Goal: Find specific page/section: Find specific page/section

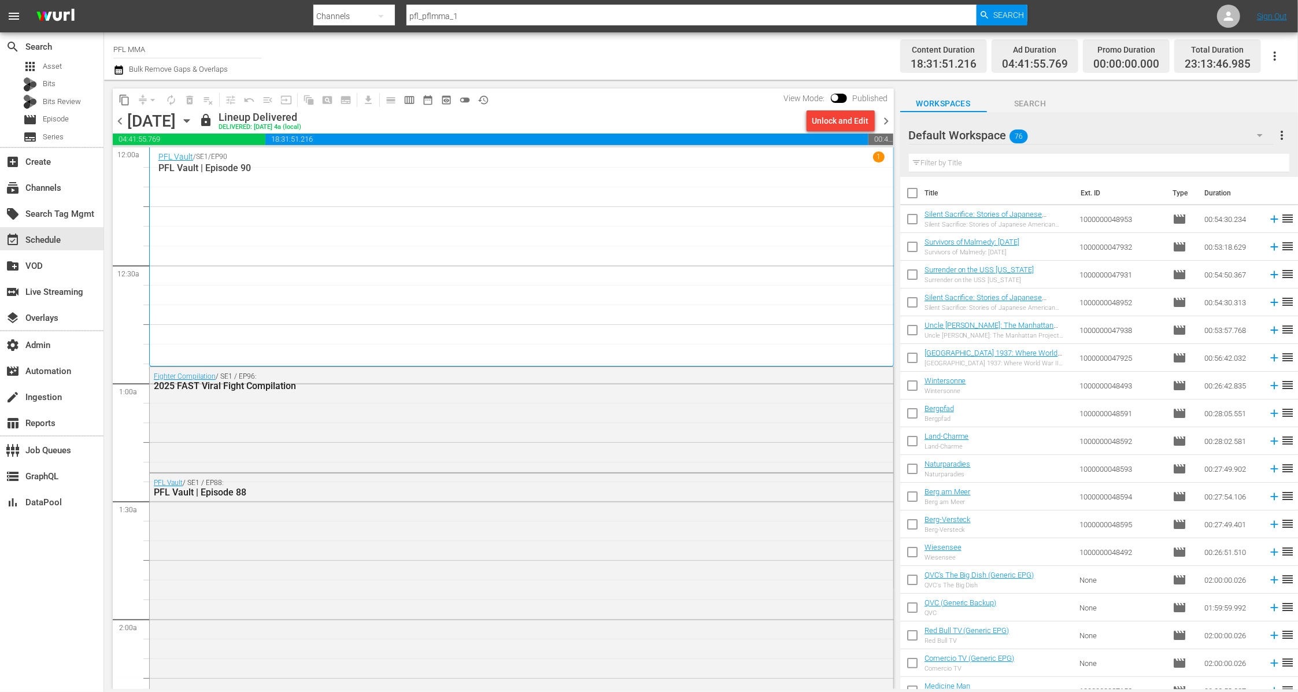
scroll to position [525, 0]
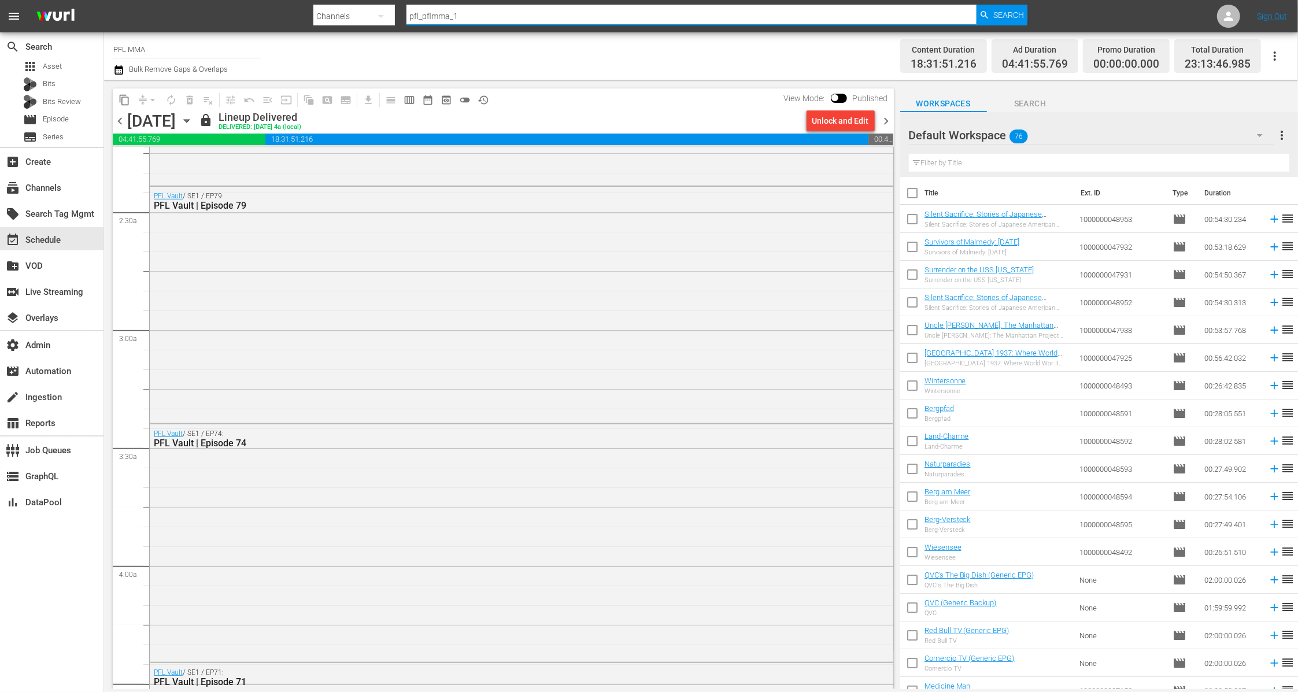
drag, startPoint x: 483, startPoint y: 20, endPoint x: 366, endPoint y: 17, distance: 116.8
click at [366, 17] on div "Search By Channels Search ID, Title, Description, Keywords, or Category pfl_pfl…" at bounding box center [670, 16] width 714 height 28
click at [1011, 17] on span "Search" at bounding box center [1009, 15] width 31 height 21
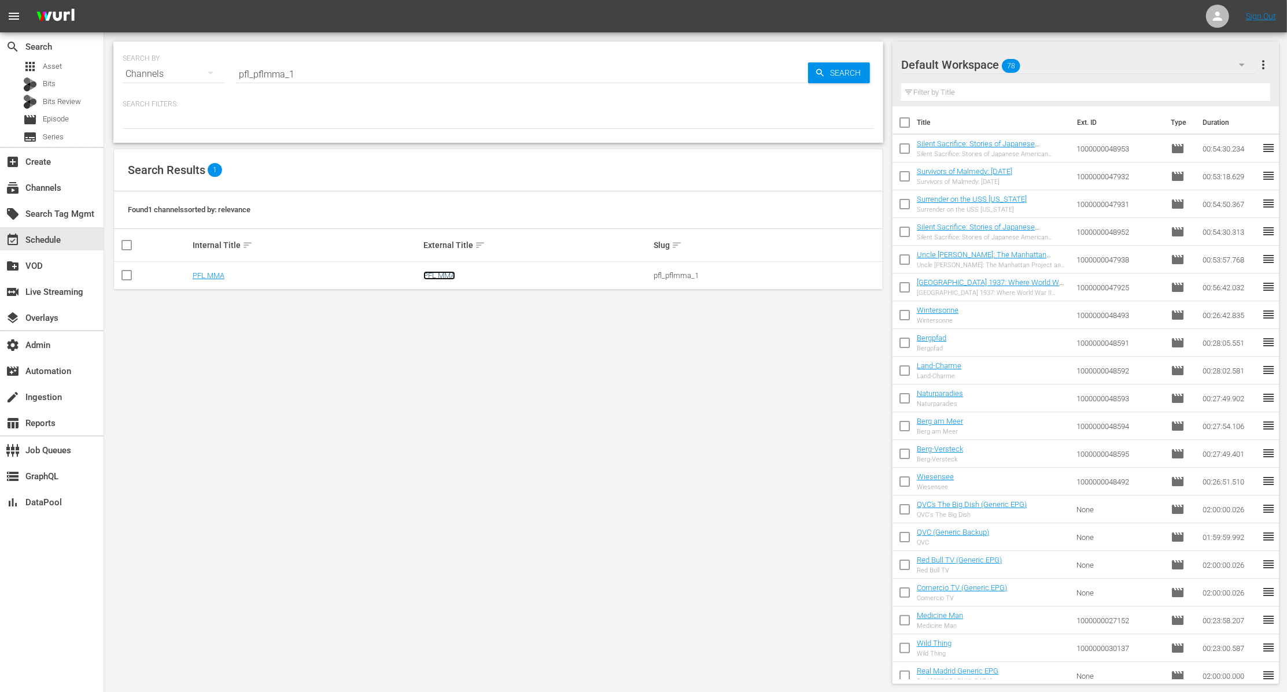
click at [444, 274] on link "PFL MMA" at bounding box center [439, 275] width 32 height 9
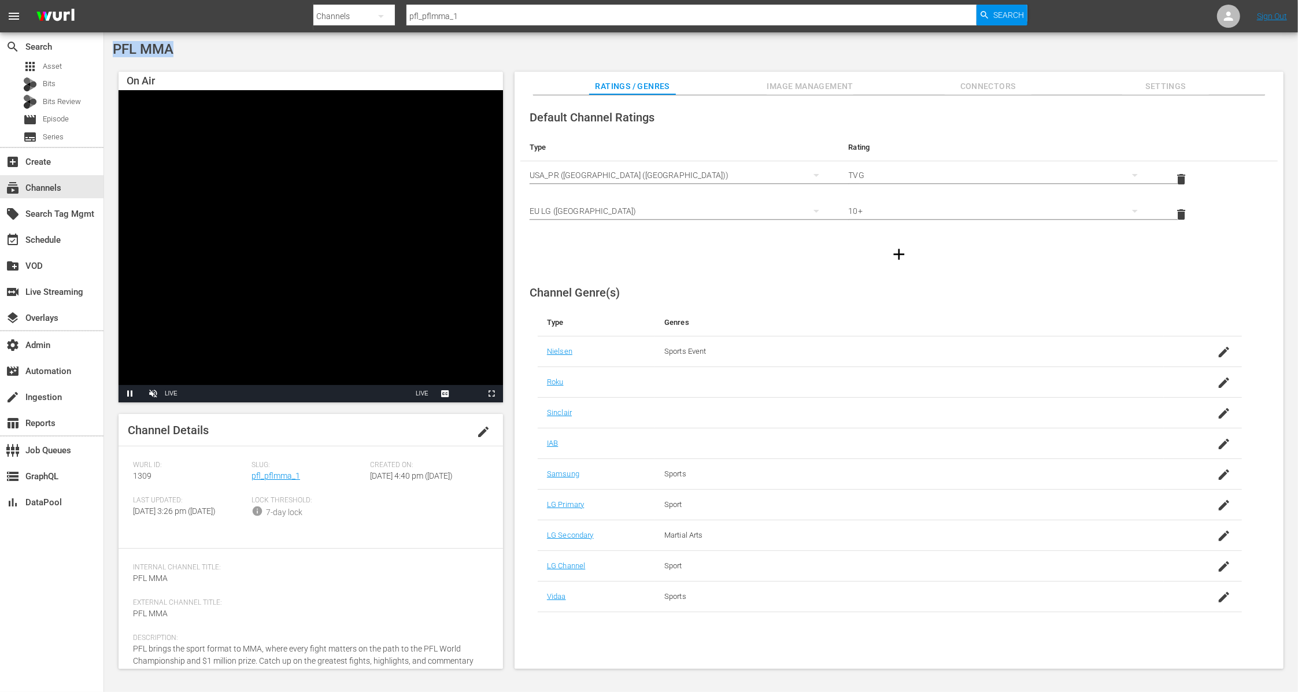
drag, startPoint x: 178, startPoint y: 45, endPoint x: 110, endPoint y: 44, distance: 67.7
click at [110, 44] on div "PFL MMA On Air Video Player is loading. Pause Unmute Current Time 1:05 / Durati…" at bounding box center [701, 358] width 1194 height 652
copy span "PFL MMA"
drag, startPoint x: 300, startPoint y: 478, endPoint x: 252, endPoint y: 477, distance: 48.6
click at [252, 477] on div "Slug: pfl_pflmma_1" at bounding box center [311, 478] width 119 height 35
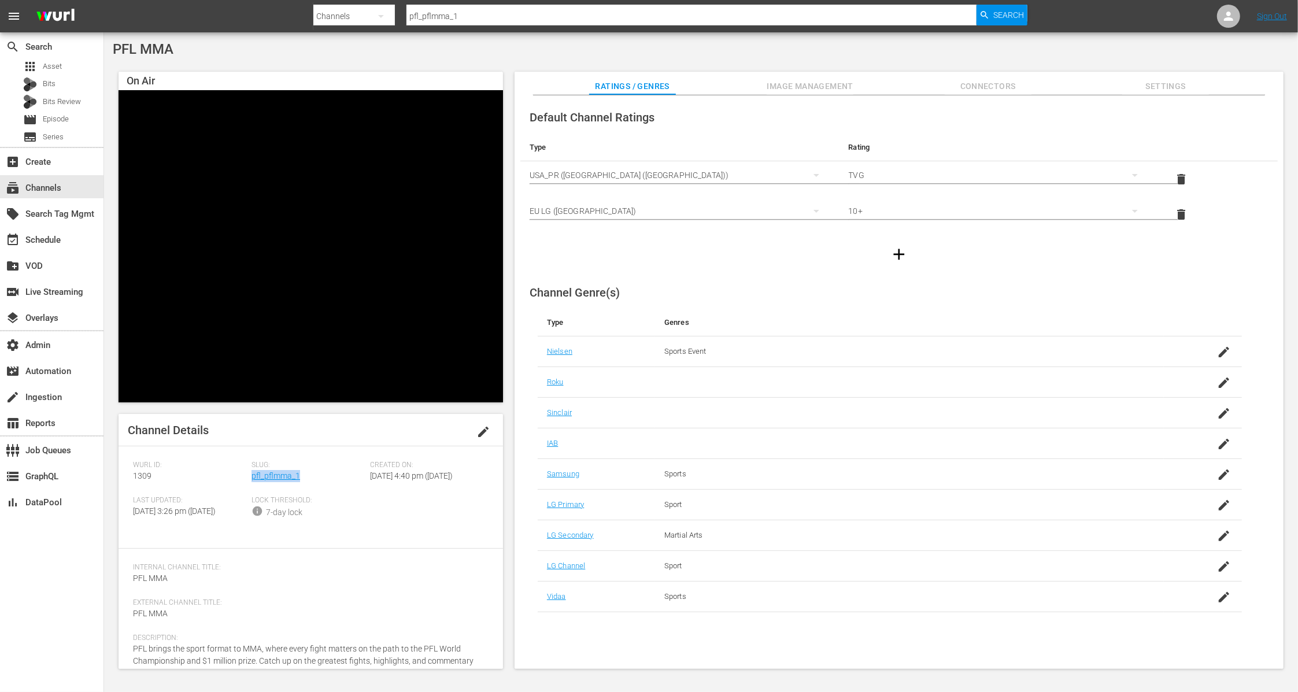
copy link "pfl_pflmma_1"
drag, startPoint x: 166, startPoint y: 481, endPoint x: 115, endPoint y: 481, distance: 51.5
click at [115, 481] on div "On Air Video Player is loading. Pause Unmute Current Time 2:02 / Duration -:-:-…" at bounding box center [701, 364] width 1177 height 597
copy span "1309"
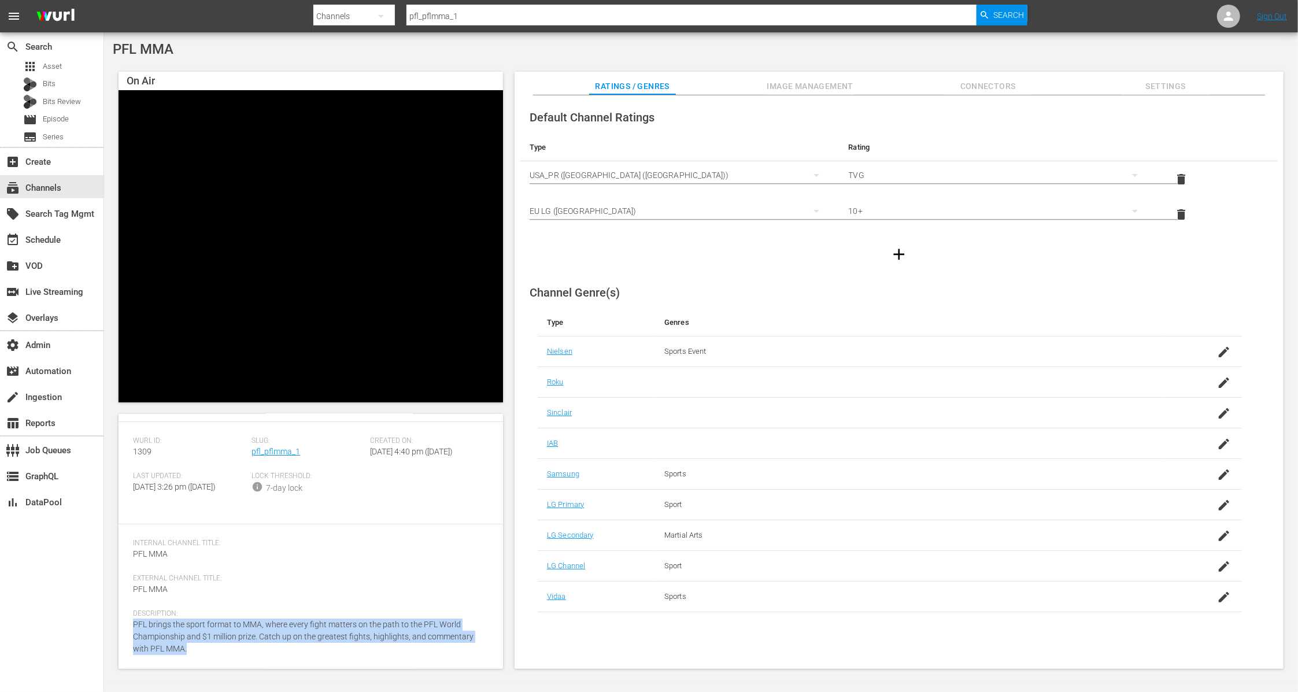
drag, startPoint x: 198, startPoint y: 648, endPoint x: 131, endPoint y: 629, distance: 70.1
click at [131, 629] on div "Channel Details edit [PERSON_NAME] ID: 1309 Slug: pfl_pflmma_1 Created On: [DAT…" at bounding box center [311, 541] width 385 height 255
copy span "PFL brings the sport format to MMA, where every fight matters on the path to th…"
